Goal: Information Seeking & Learning: Learn about a topic

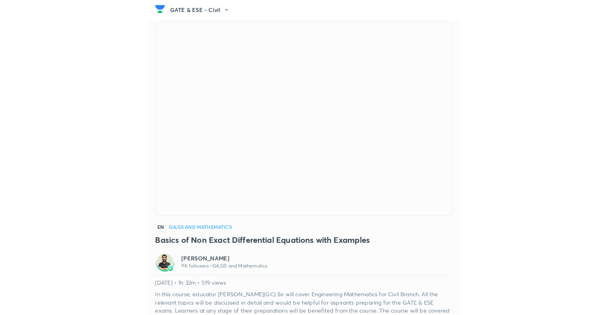
scroll to position [27, 0]
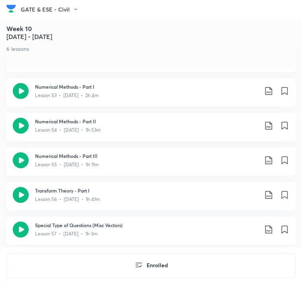
scroll to position [2831, 0]
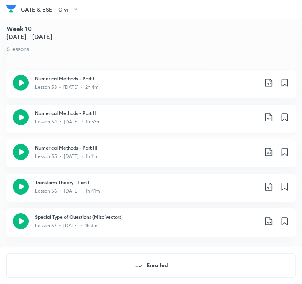
click at [23, 113] on icon at bounding box center [21, 118] width 16 height 16
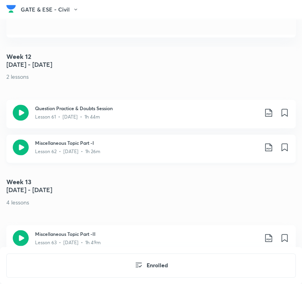
scroll to position [3189, 0]
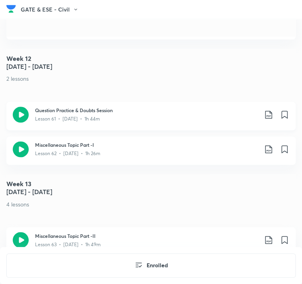
click at [22, 113] on icon at bounding box center [21, 115] width 16 height 16
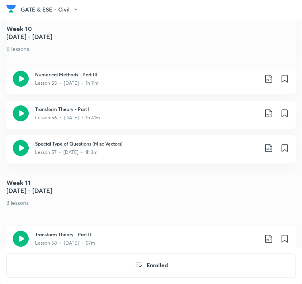
scroll to position [2902, 0]
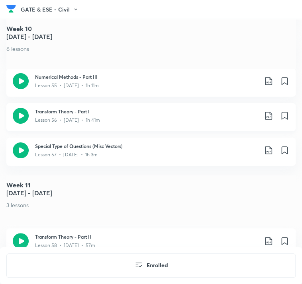
click at [28, 113] on icon at bounding box center [21, 116] width 16 height 16
